Goal: Information Seeking & Learning: Learn about a topic

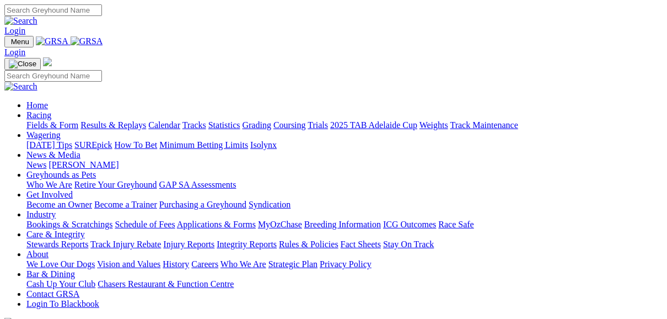
click at [54, 120] on link "Fields & Form" at bounding box center [52, 124] width 52 height 9
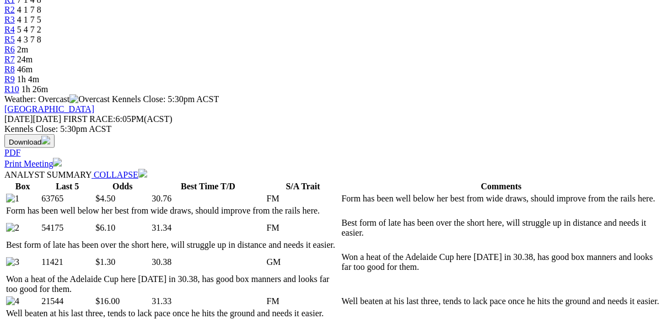
scroll to position [397, 0]
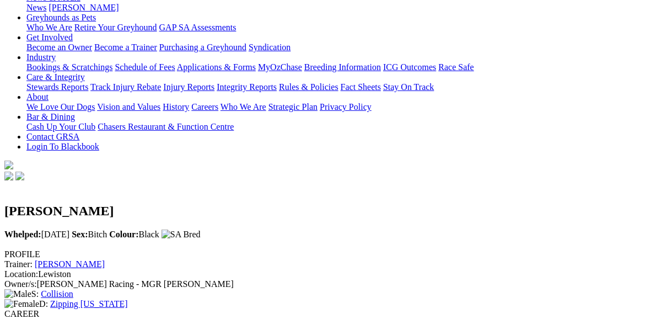
scroll to position [132, 0]
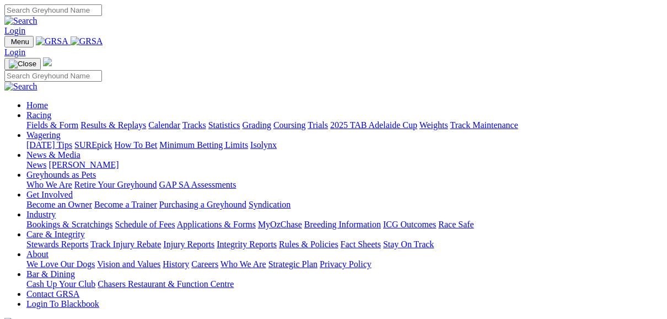
click at [51, 110] on link "Racing" at bounding box center [38, 114] width 25 height 9
click at [52, 120] on link "Fields & Form" at bounding box center [52, 124] width 52 height 9
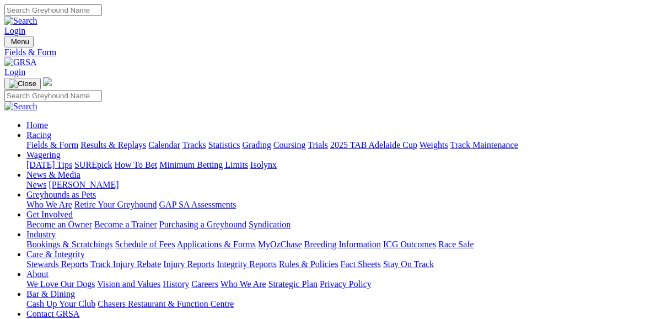
click at [47, 140] on link "Fields & Form" at bounding box center [52, 144] width 52 height 9
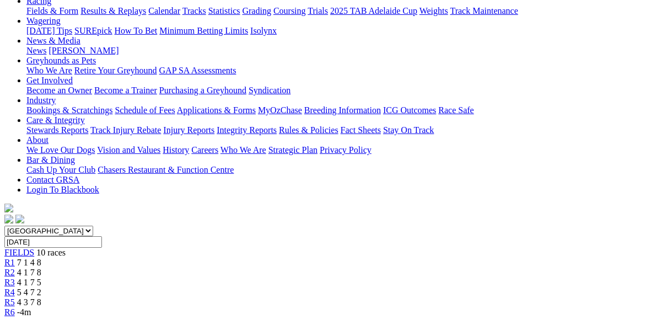
scroll to position [132, 0]
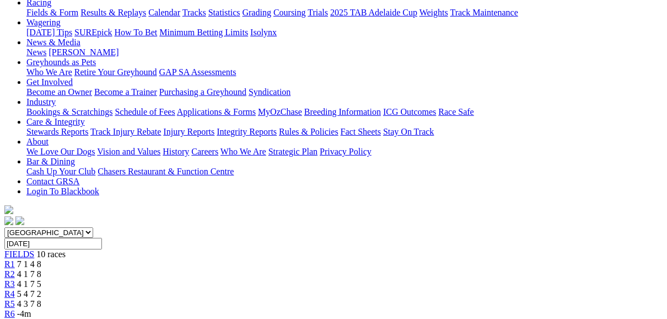
click at [15, 299] on link "R5" at bounding box center [9, 303] width 10 height 9
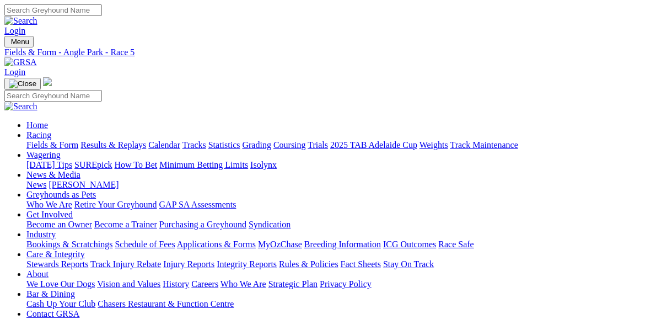
click at [45, 140] on link "Fields & Form" at bounding box center [52, 144] width 52 height 9
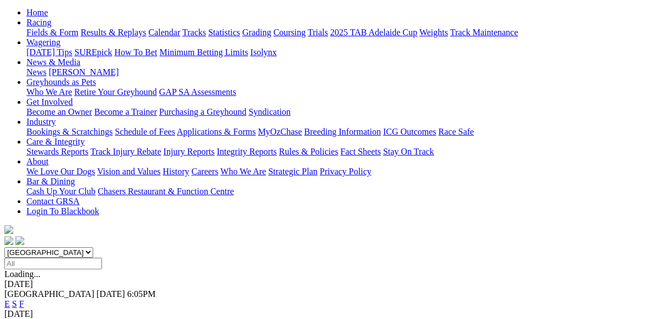
scroll to position [132, 0]
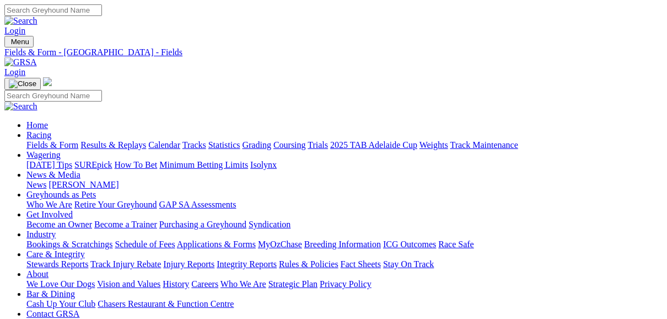
click at [60, 140] on link "Fields & Form" at bounding box center [52, 144] width 52 height 9
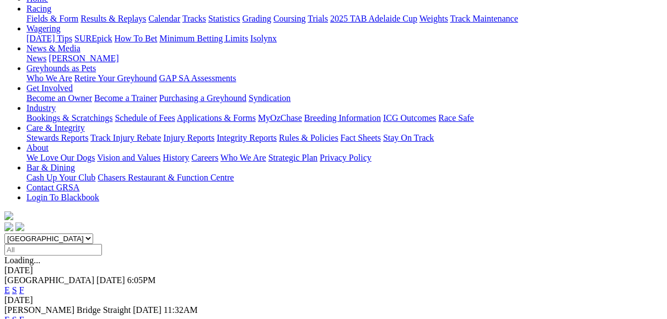
scroll to position [132, 0]
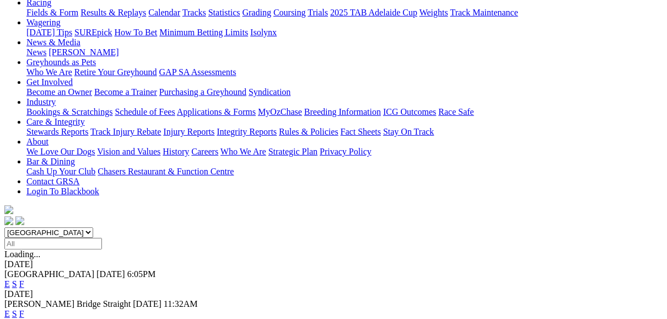
click at [10, 279] on link "E" at bounding box center [7, 283] width 6 height 9
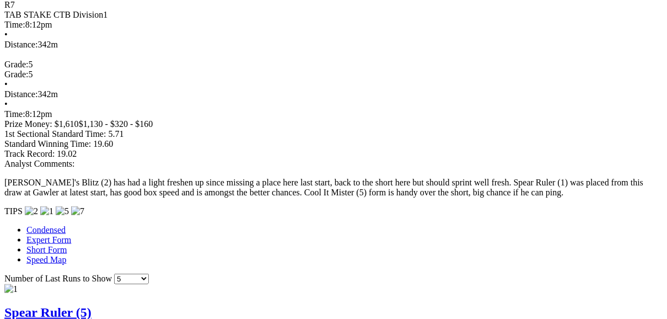
scroll to position [838, 0]
